Goal: Information Seeking & Learning: Learn about a topic

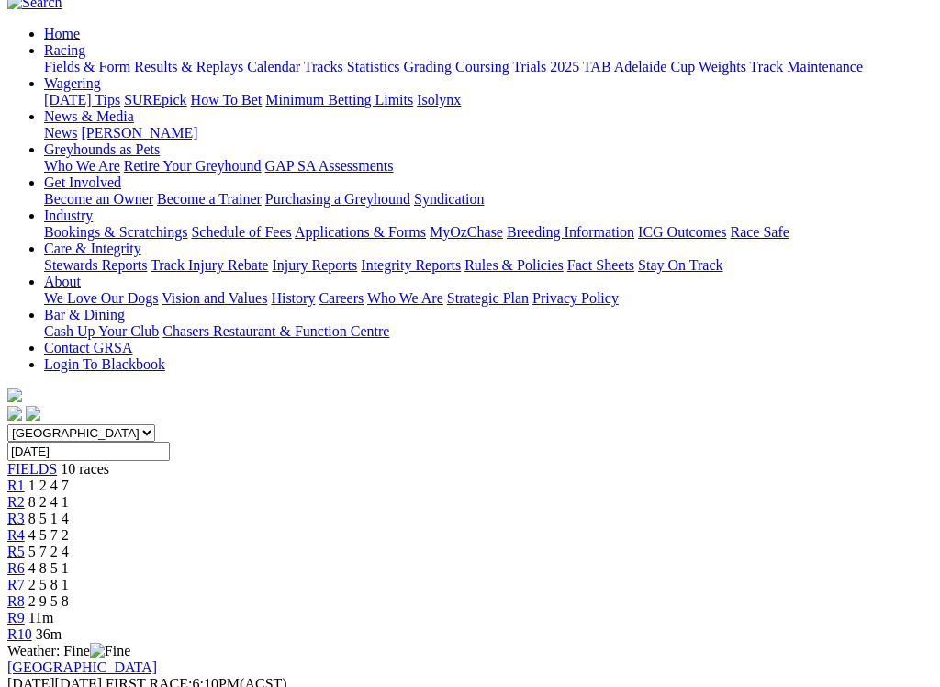
scroll to position [174, 0]
click at [25, 495] on span "R2" at bounding box center [15, 503] width 17 height 16
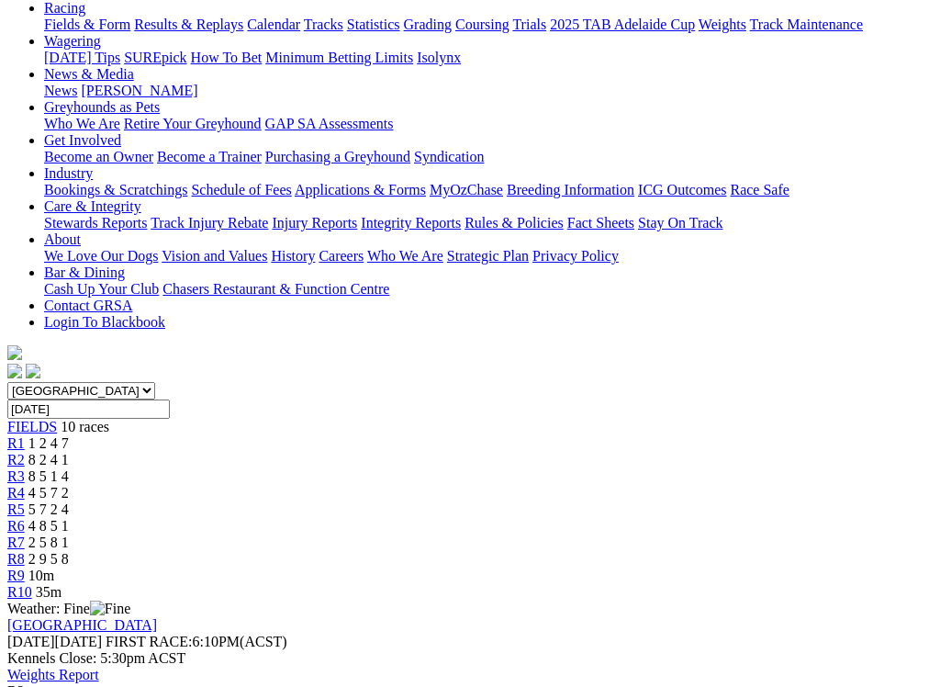
scroll to position [220, 0]
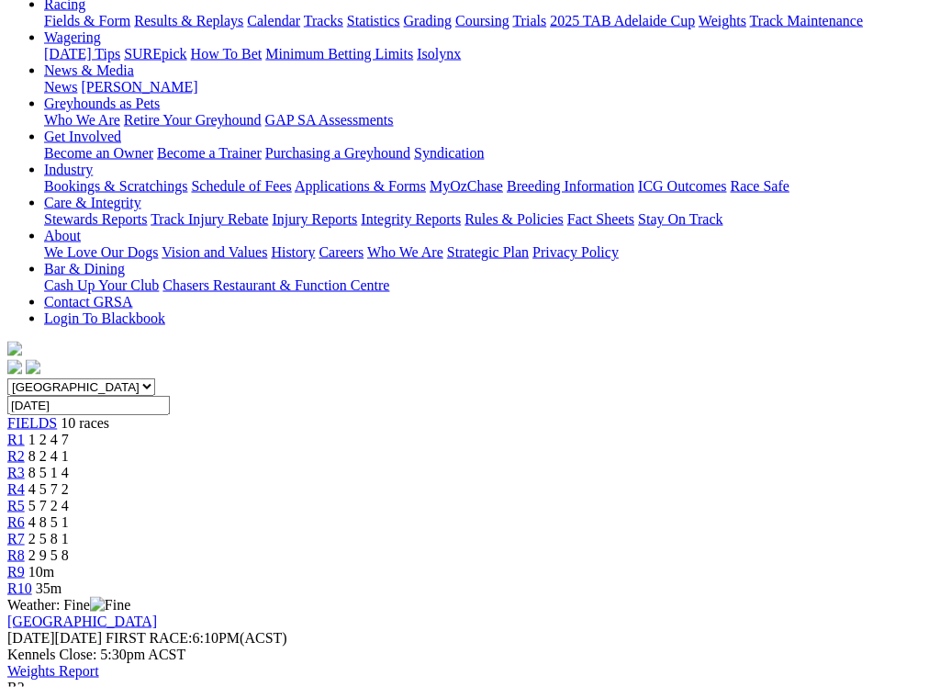
click at [25, 465] on span "R3" at bounding box center [15, 473] width 17 height 16
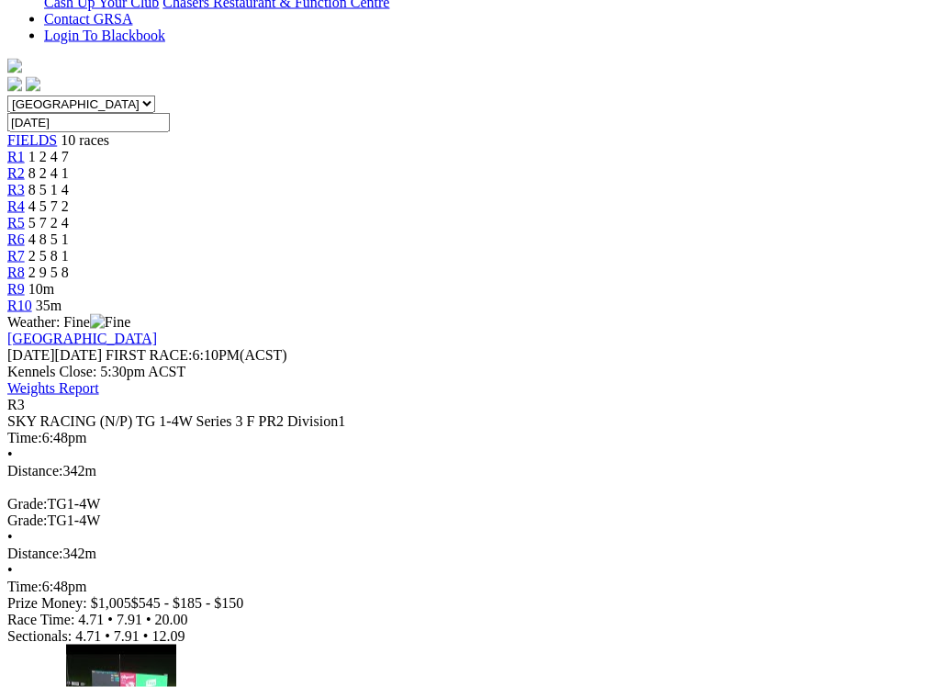
scroll to position [517, 0]
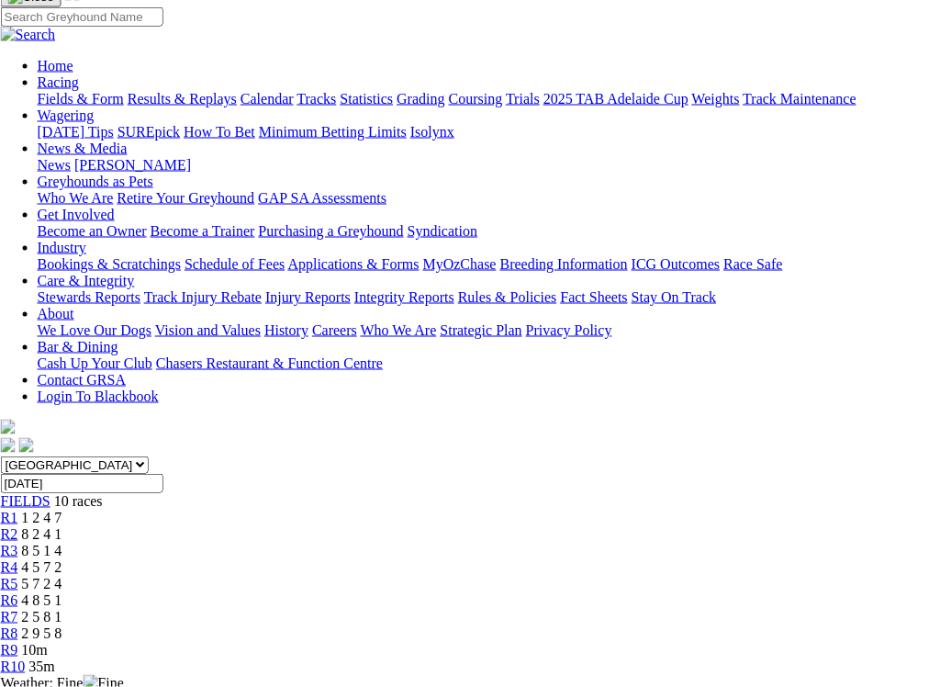
scroll to position [144, 6]
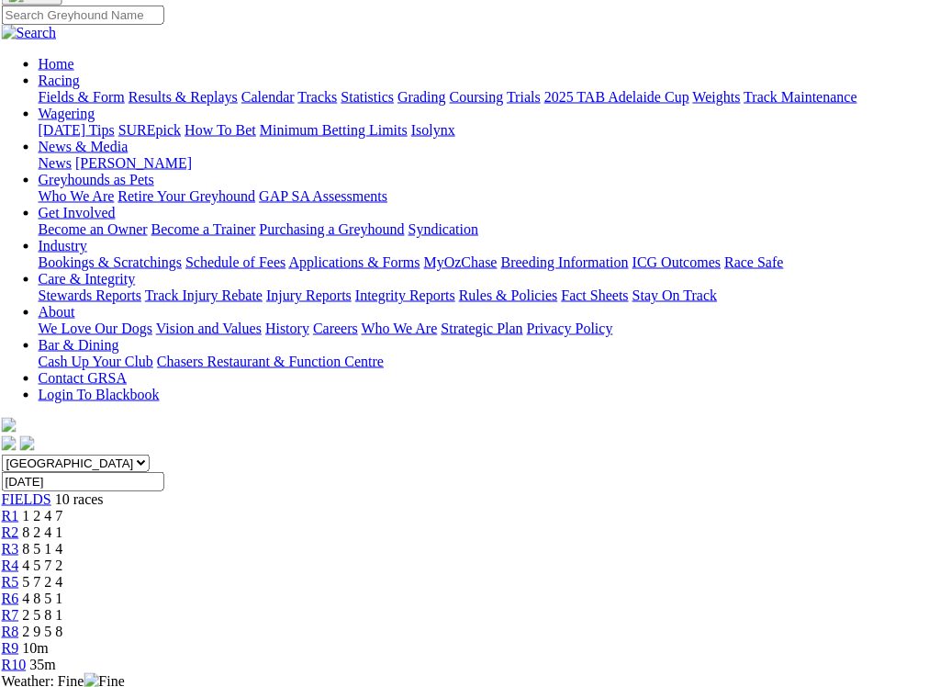
click at [63, 557] on span "4 5 7 2" at bounding box center [43, 565] width 40 height 16
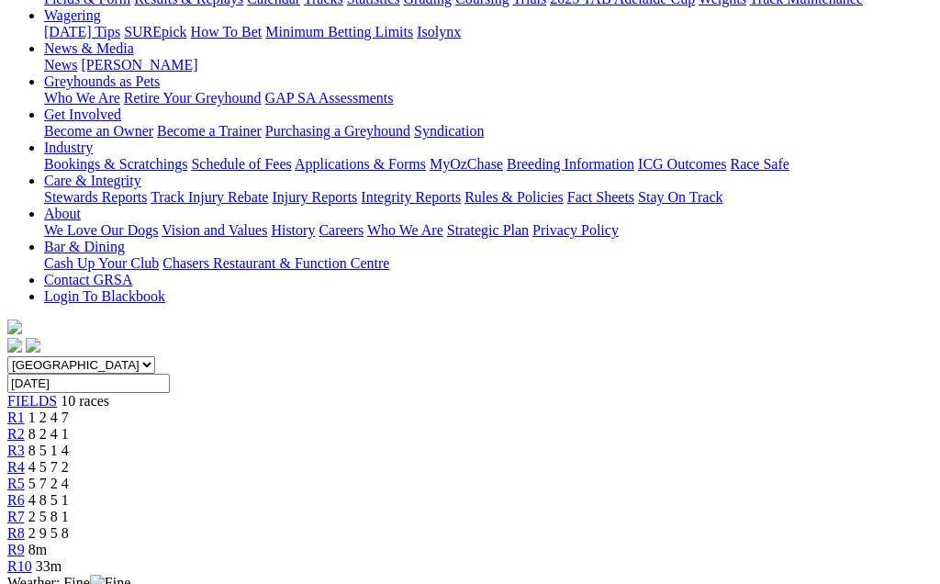
scroll to position [241, 0]
click at [25, 477] on span "R5" at bounding box center [15, 485] width 17 height 16
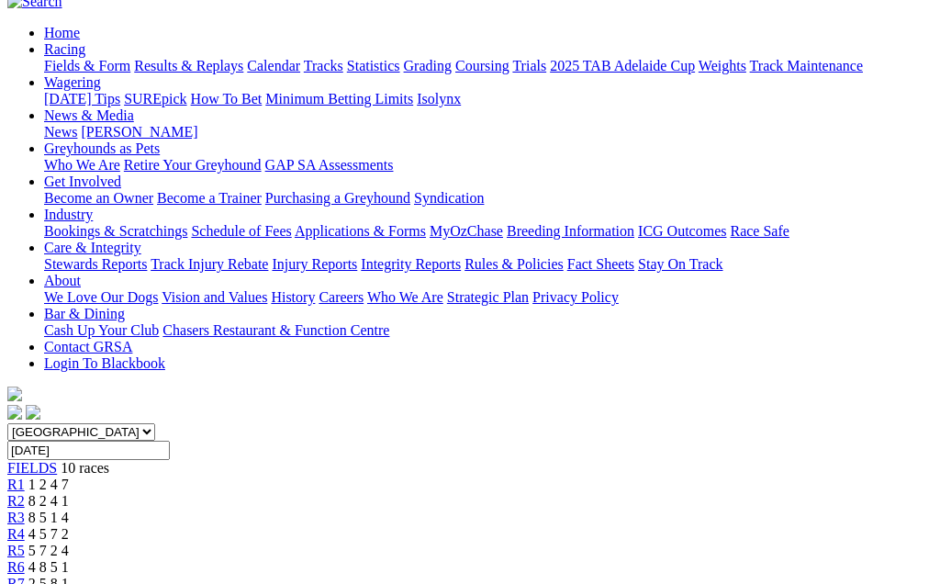
scroll to position [174, 0]
click at [25, 560] on span "R6" at bounding box center [15, 568] width 17 height 16
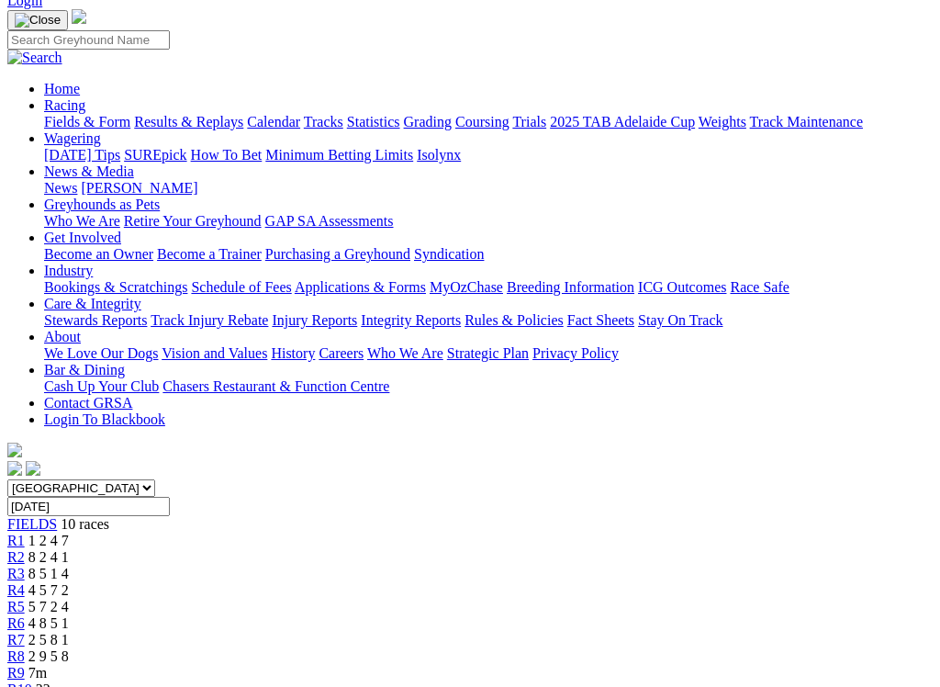
scroll to position [123, 0]
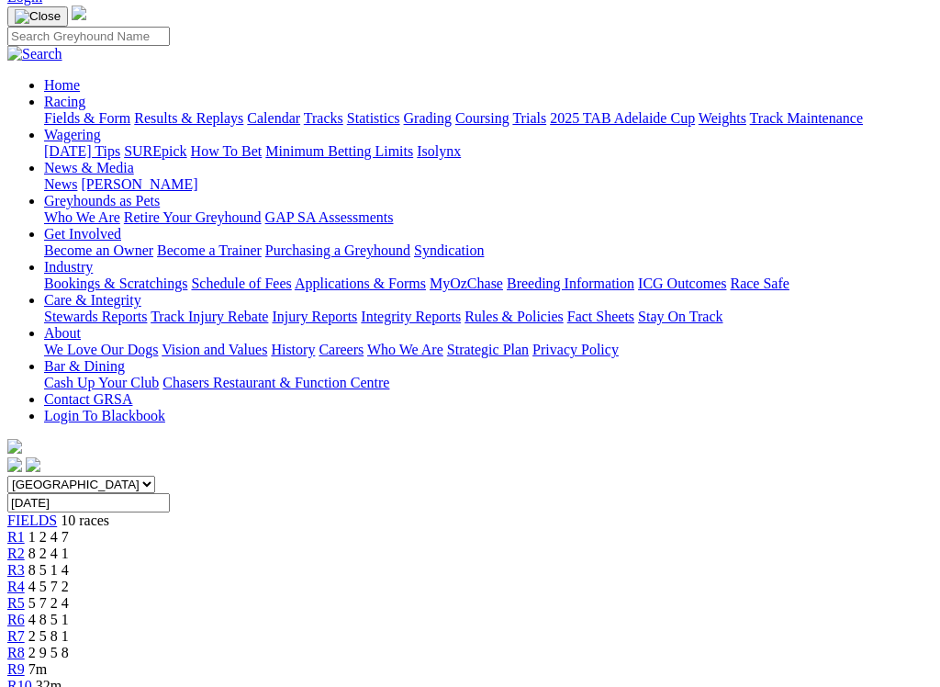
click at [25, 583] on link "R7" at bounding box center [15, 636] width 17 height 16
click at [25, 583] on span "R7" at bounding box center [15, 636] width 17 height 16
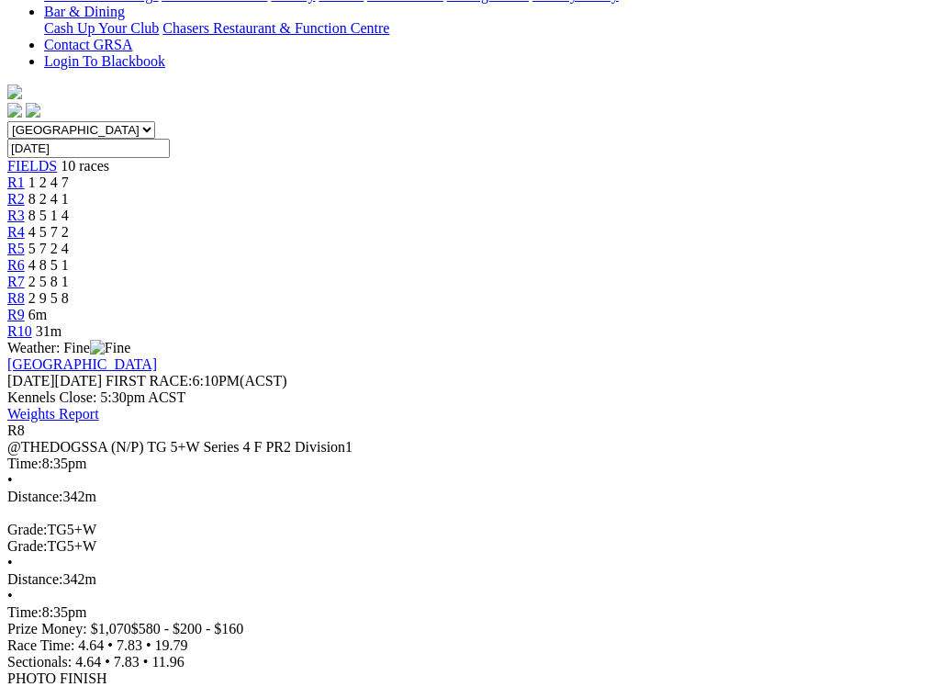
scroll to position [491, 0]
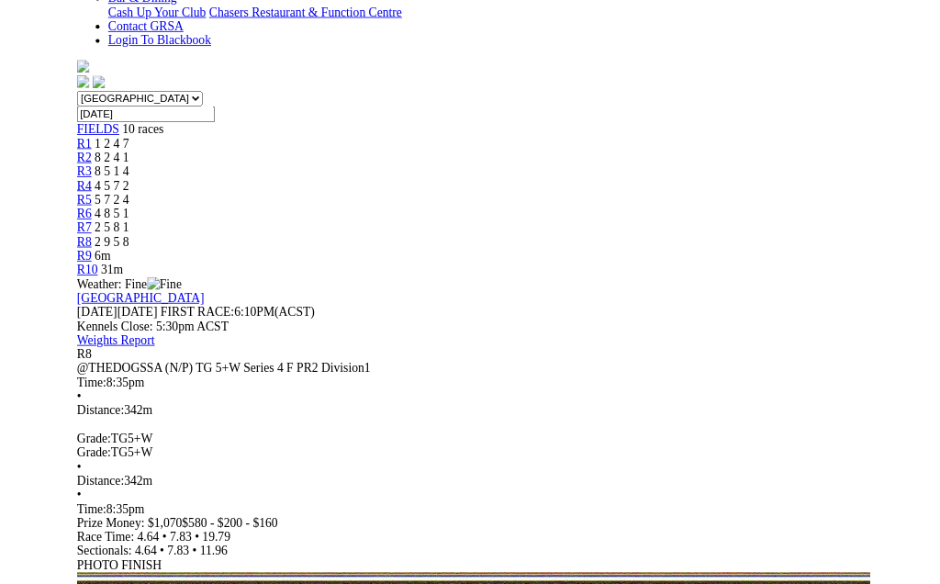
scroll to position [393, 0]
